Goal: Task Accomplishment & Management: Use online tool/utility

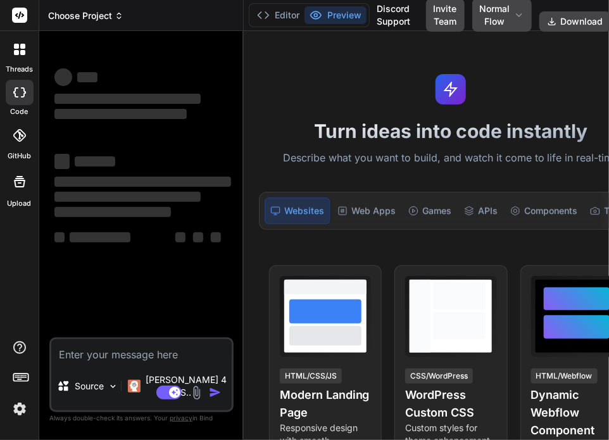
click at [91, 15] on span "Choose Project" at bounding box center [85, 15] width 75 height 13
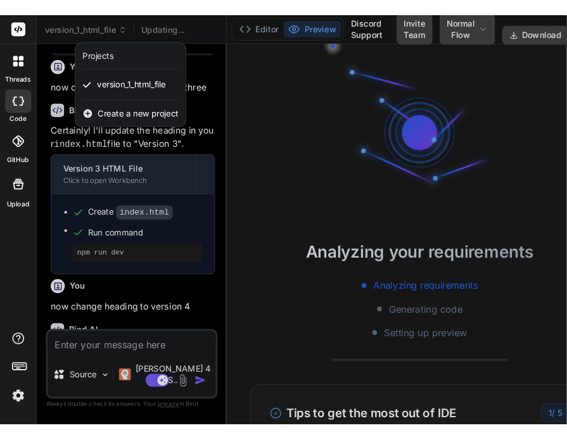
scroll to position [24, 0]
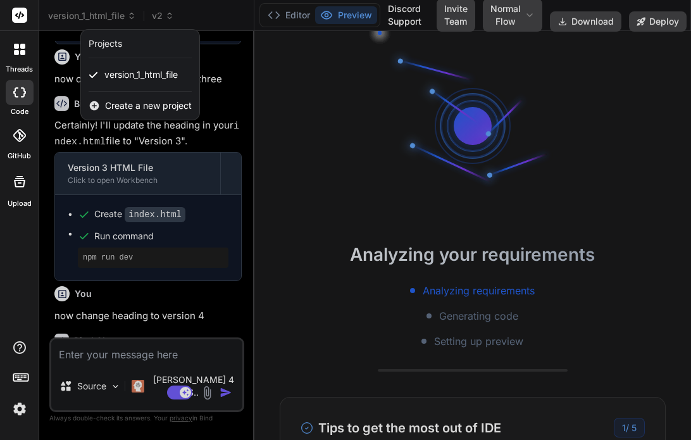
click at [656, 20] on div at bounding box center [345, 220] width 691 height 440
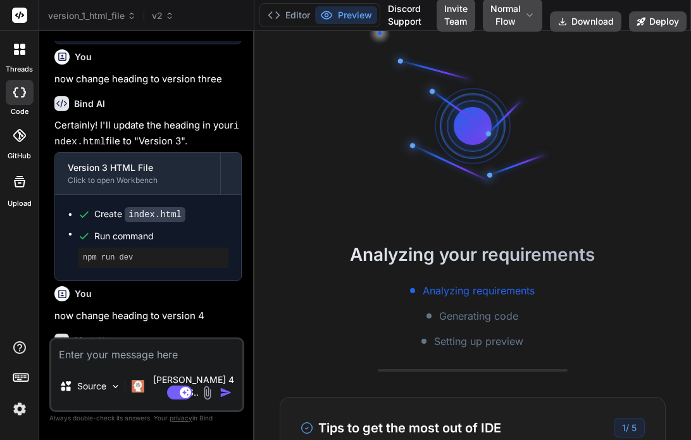
click at [656, 20] on button "Deploy" at bounding box center [658, 21] width 58 height 20
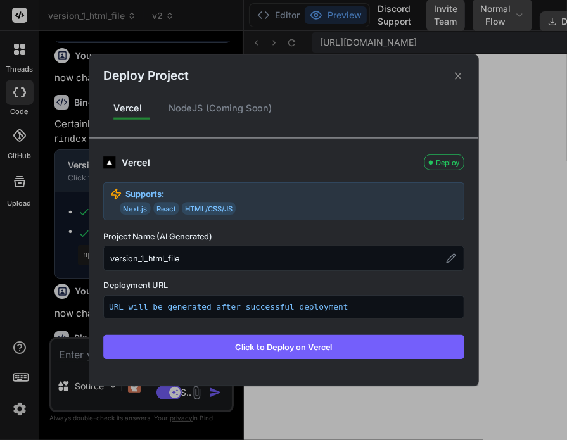
scroll to position [474, 0]
click at [315, 344] on button "Click to Deploy on Vercel" at bounding box center [283, 346] width 361 height 24
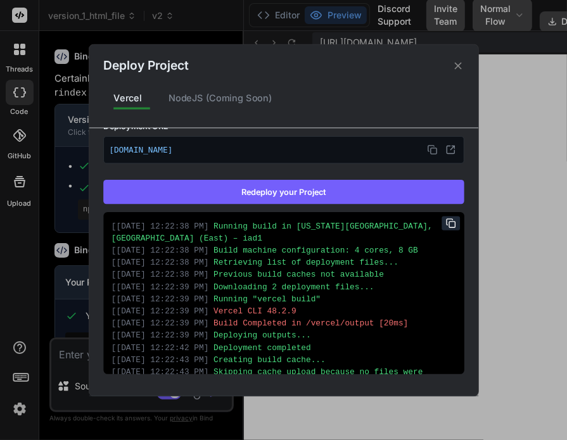
scroll to position [0, 0]
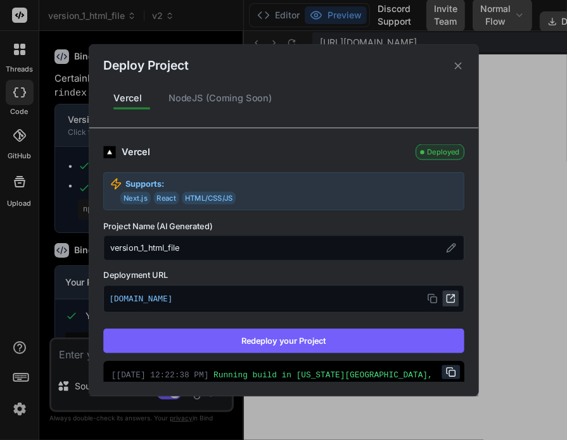
click at [445, 296] on icon at bounding box center [450, 299] width 10 height 10
type textarea "x"
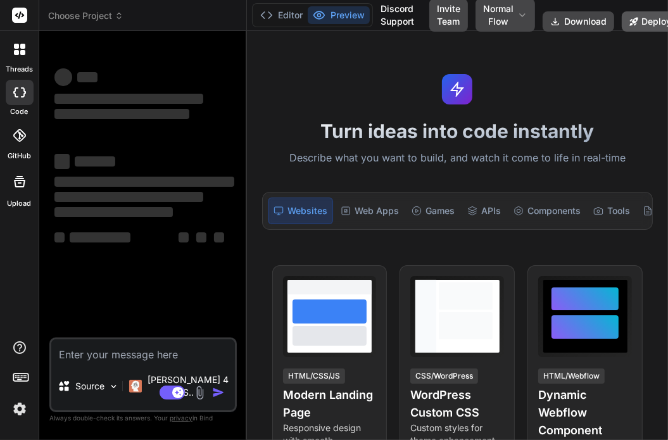
click at [566, 20] on button "Deploy" at bounding box center [651, 21] width 58 height 20
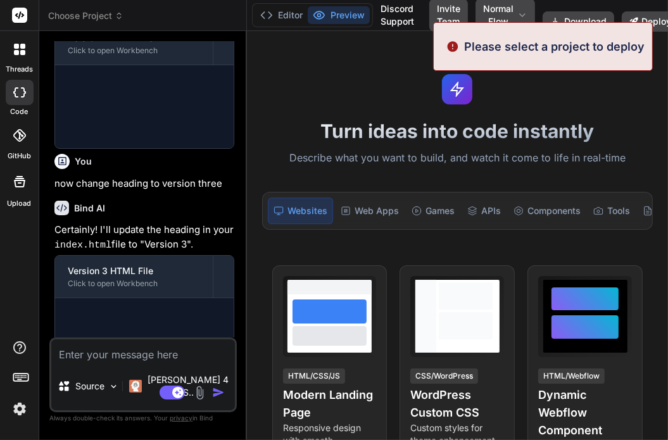
scroll to position [449, 0]
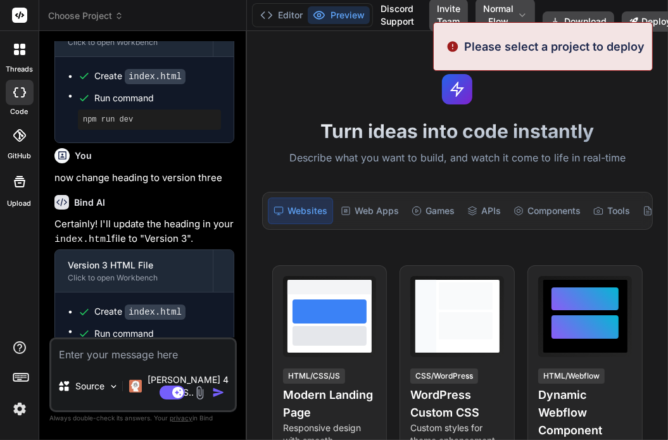
click at [566, 96] on div "Turn ideas into code instantly Describe what you want to build, and watch it co…" at bounding box center [457, 235] width 421 height 409
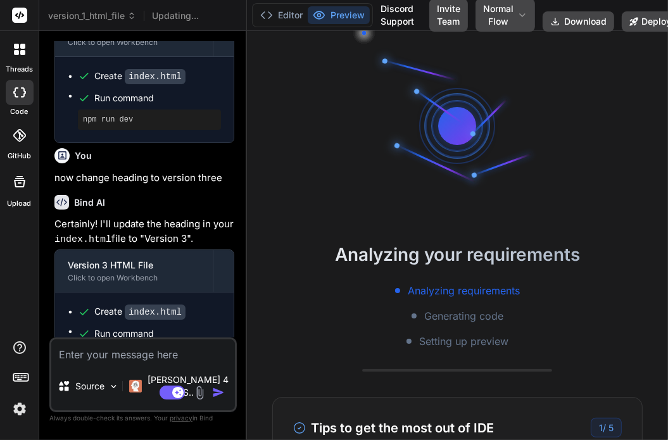
scroll to position [24, 0]
click at [566, 23] on button "Deploy" at bounding box center [651, 21] width 58 height 20
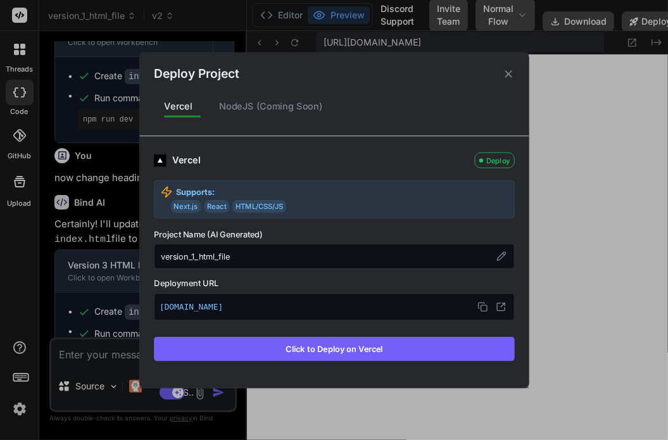
scroll to position [461, 0]
click at [91, 17] on div "Deploy Project Vercel NodeJS (Coming Soon) Vercel Deploy Supports: Next.js Reac…" at bounding box center [334, 220] width 668 height 440
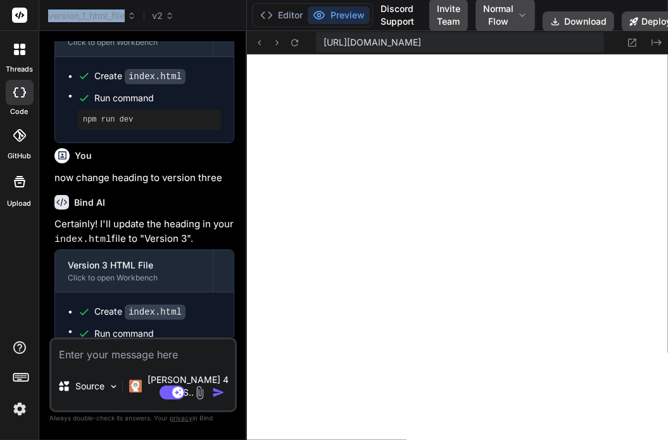
click at [91, 17] on span "version_1_html_file" at bounding box center [92, 15] width 88 height 13
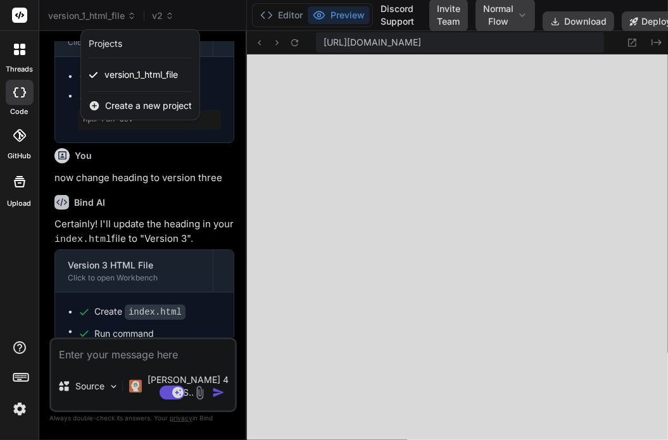
click at [20, 58] on div at bounding box center [19, 49] width 27 height 27
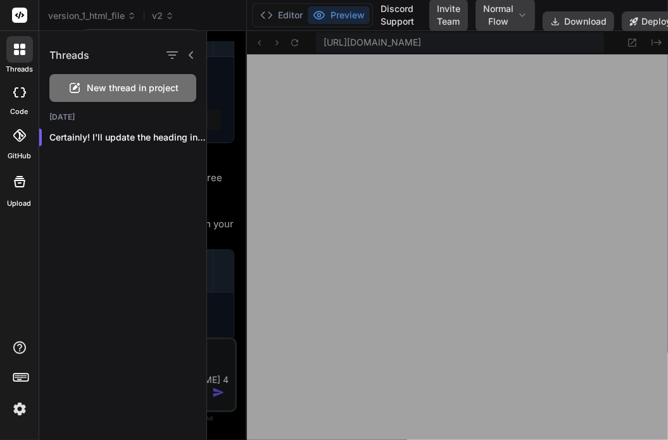
click at [106, 98] on div "New thread in project" at bounding box center [122, 88] width 147 height 28
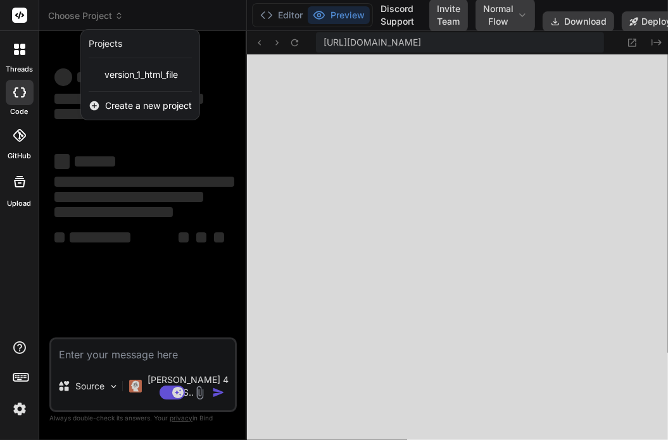
scroll to position [522, 0]
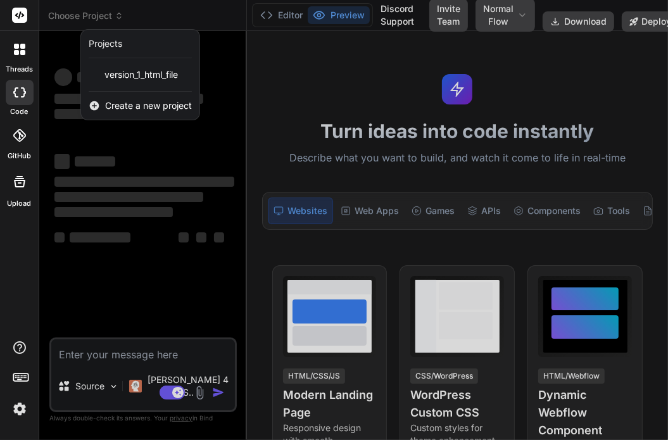
click at [566, 23] on div at bounding box center [334, 220] width 668 height 440
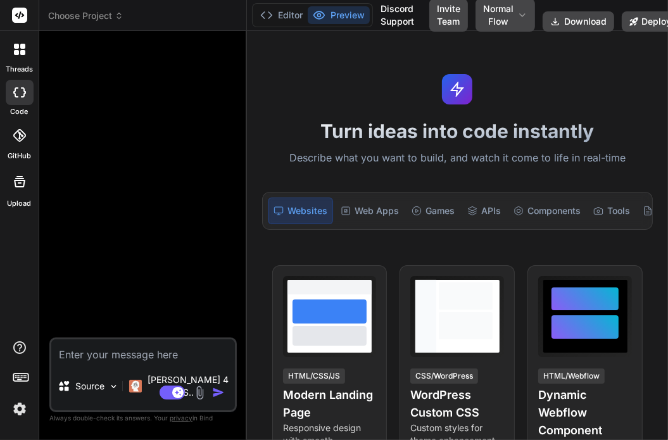
click at [566, 23] on button "Deploy" at bounding box center [651, 21] width 58 height 20
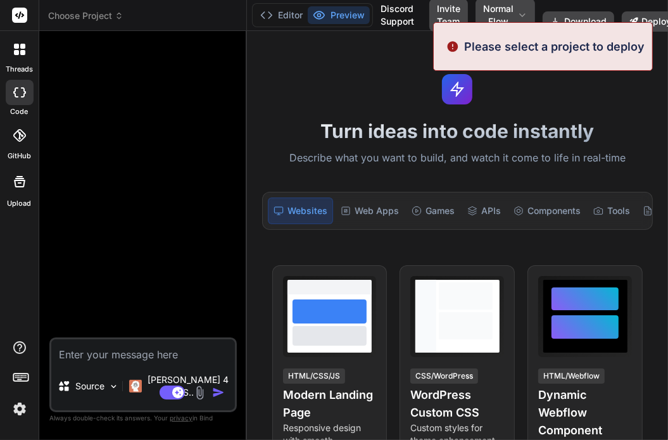
click at [555, 114] on div "Turn ideas into code instantly Describe what you want to build, and watch it co…" at bounding box center [457, 235] width 421 height 409
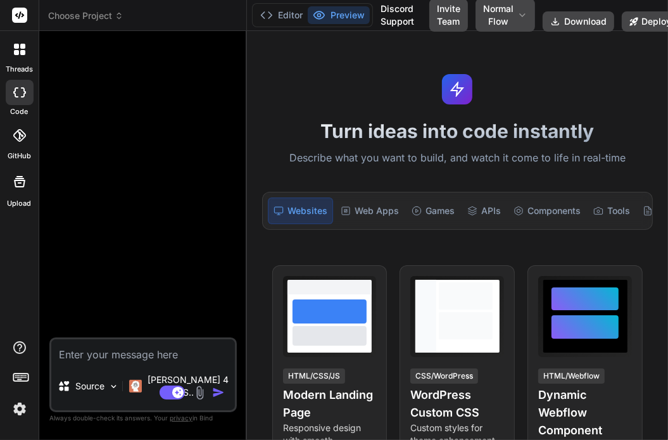
type textarea "x"
